Goal: Task Accomplishment & Management: Manage account settings

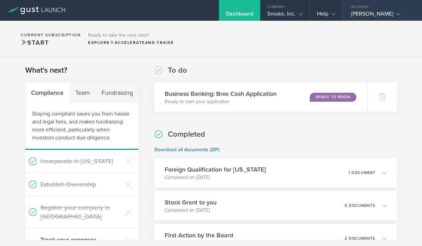
click at [400, 16] on icon at bounding box center [398, 14] width 4 height 4
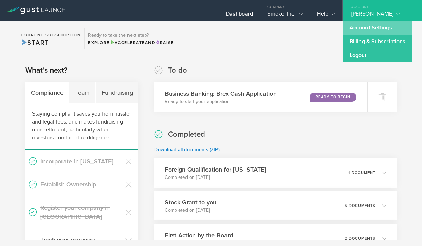
click at [380, 27] on link "Account Settings" at bounding box center [378, 28] width 70 height 14
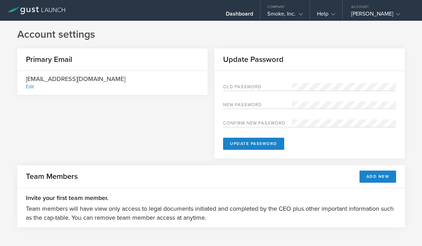
click at [30, 88] on div "Edit" at bounding box center [30, 87] width 8 height 6
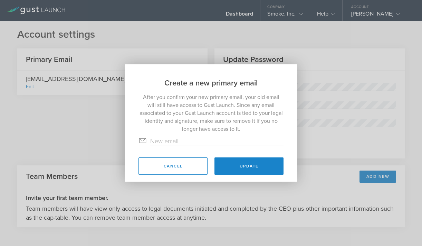
click at [183, 141] on input "text" at bounding box center [216, 140] width 133 height 9
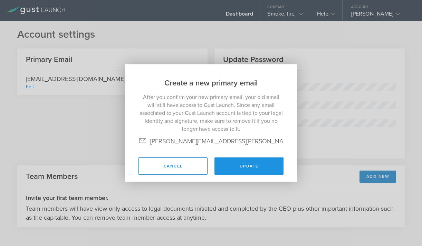
type input "[PERSON_NAME][EMAIL_ADDRESS][PERSON_NAME][DOMAIN_NAME]"
click at [252, 164] on button "Update" at bounding box center [248, 165] width 69 height 17
